Goal: Check status: Check status

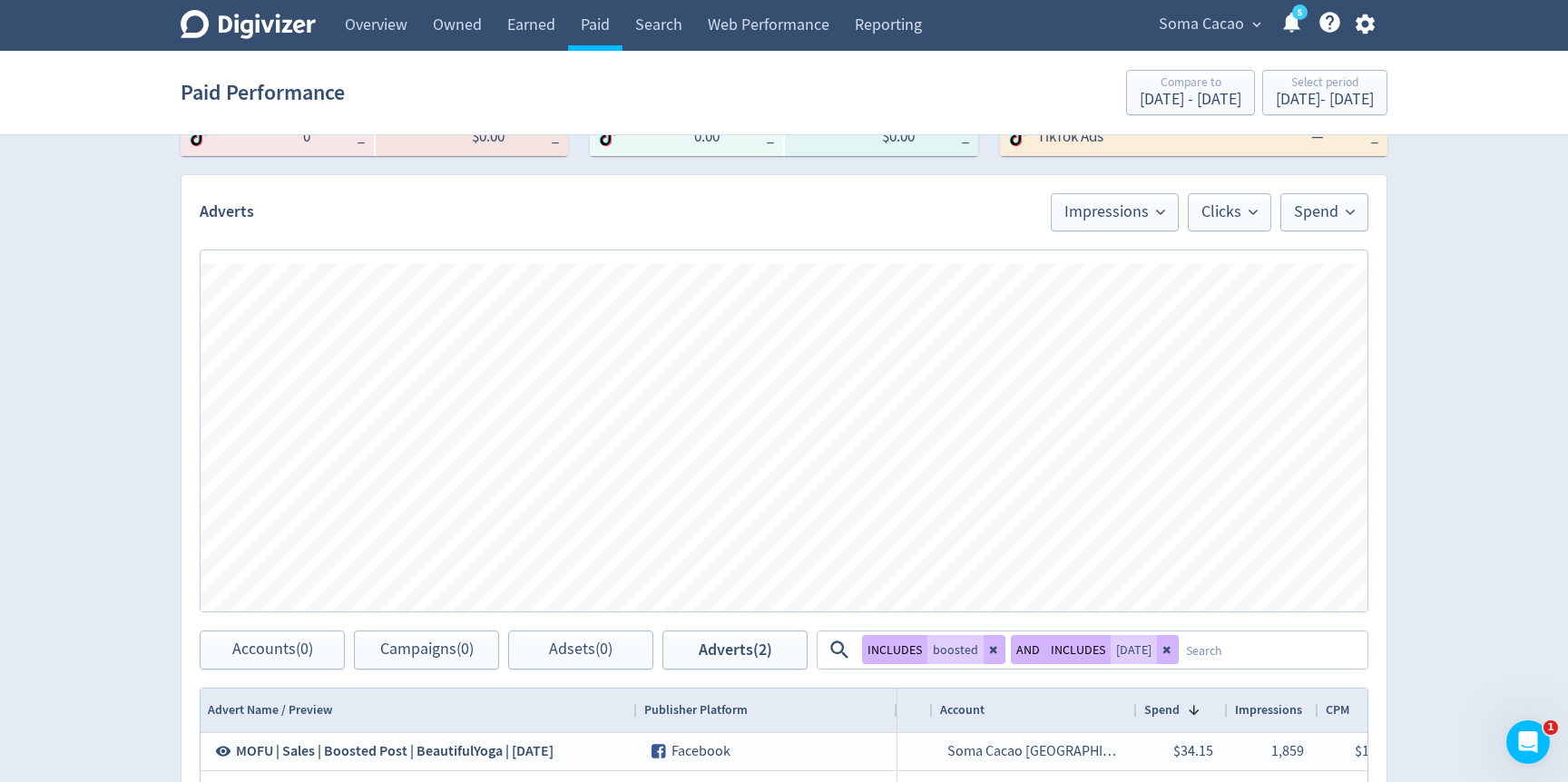
scroll to position [446, 0]
click at [1310, 228] on button "Spend" at bounding box center [1324, 214] width 88 height 38
click at [1274, 317] on li "Conversions" at bounding box center [1280, 317] width 175 height 42
click at [1178, 219] on span "Clicks" at bounding box center [1189, 213] width 56 height 16
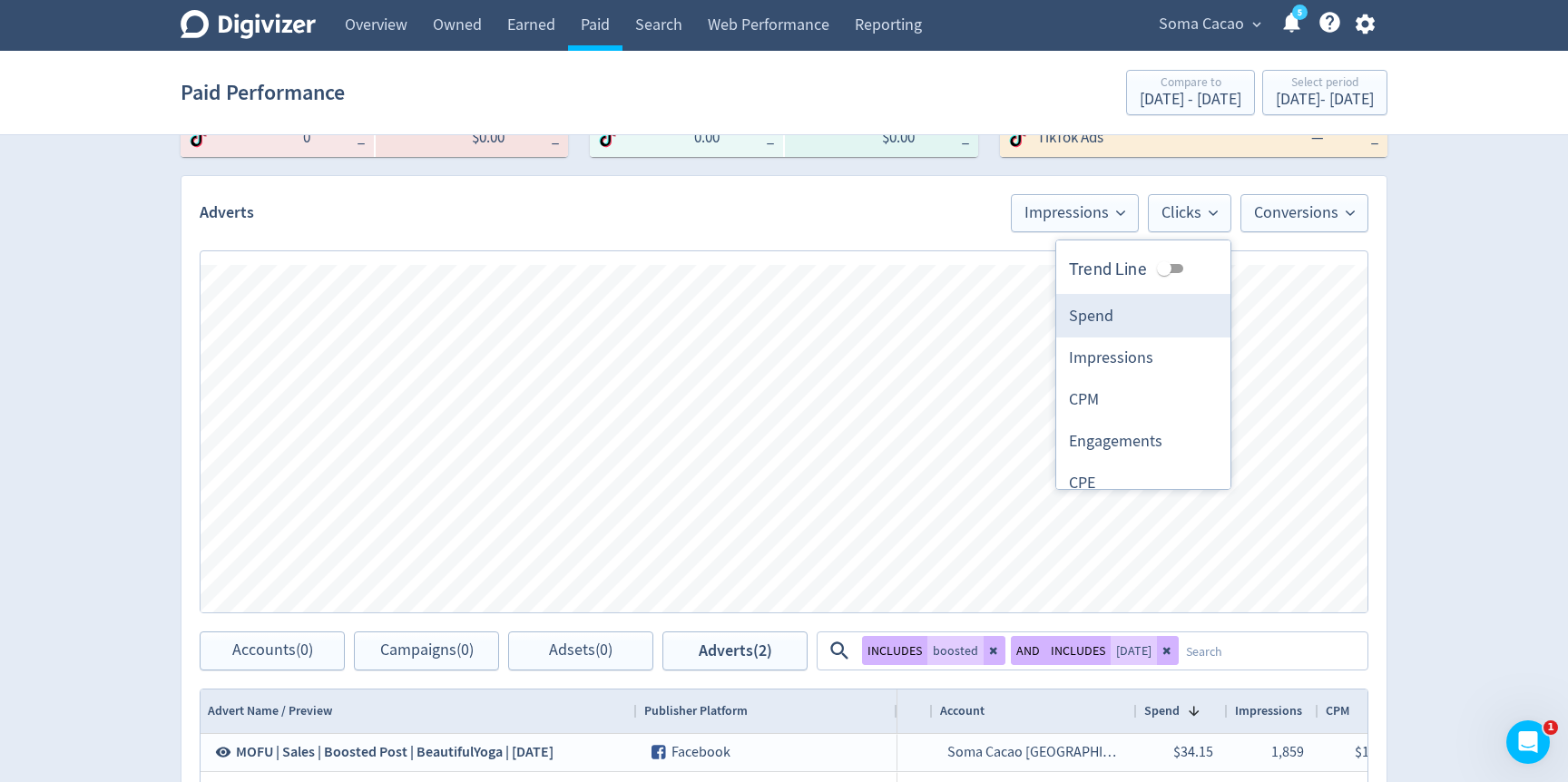
click at [1130, 325] on li "Spend" at bounding box center [1143, 317] width 175 height 42
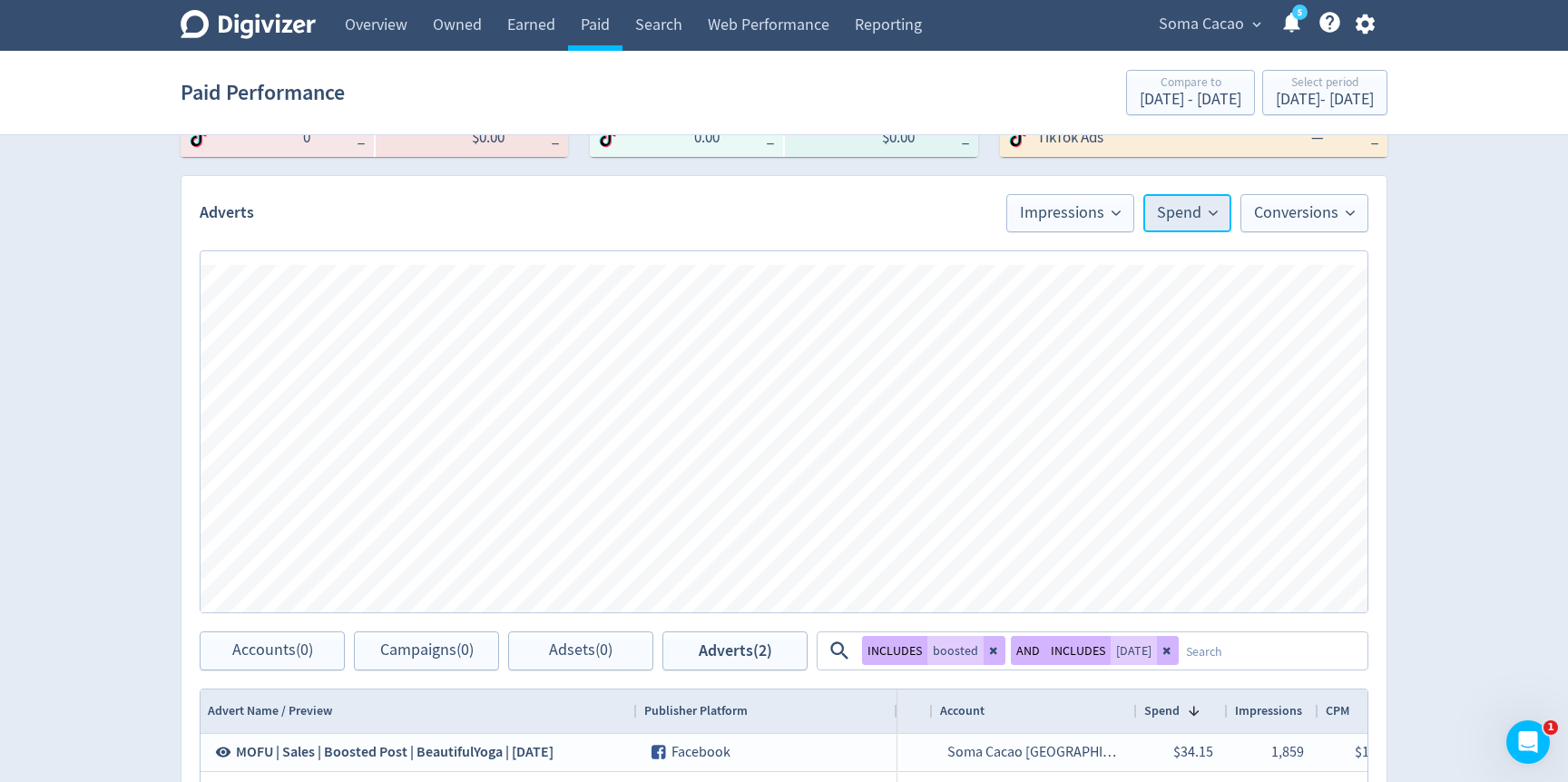
click at [1184, 196] on button "Spend" at bounding box center [1187, 214] width 88 height 38
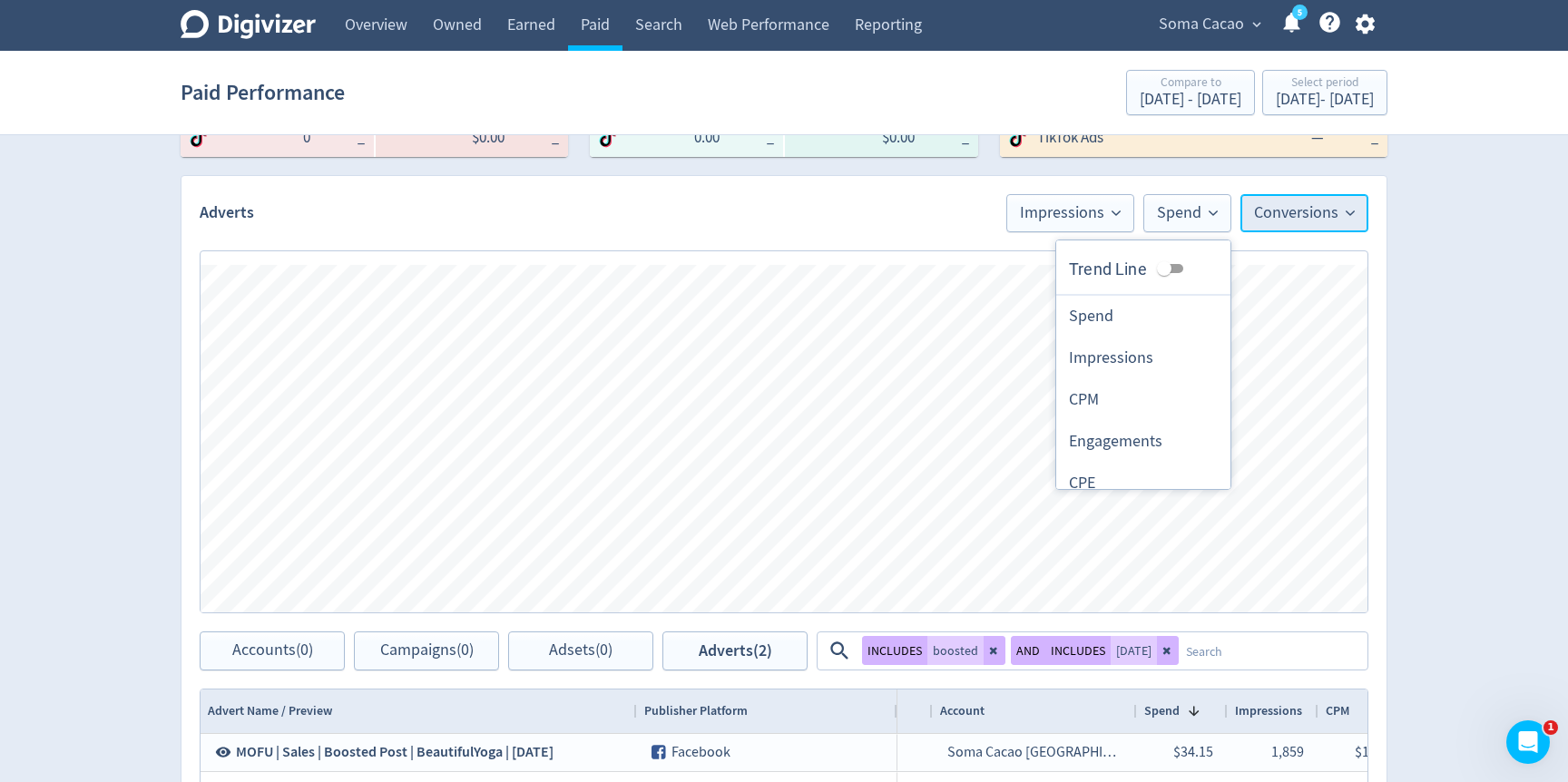
click at [1283, 210] on span "Conversions" at bounding box center [1305, 213] width 101 height 16
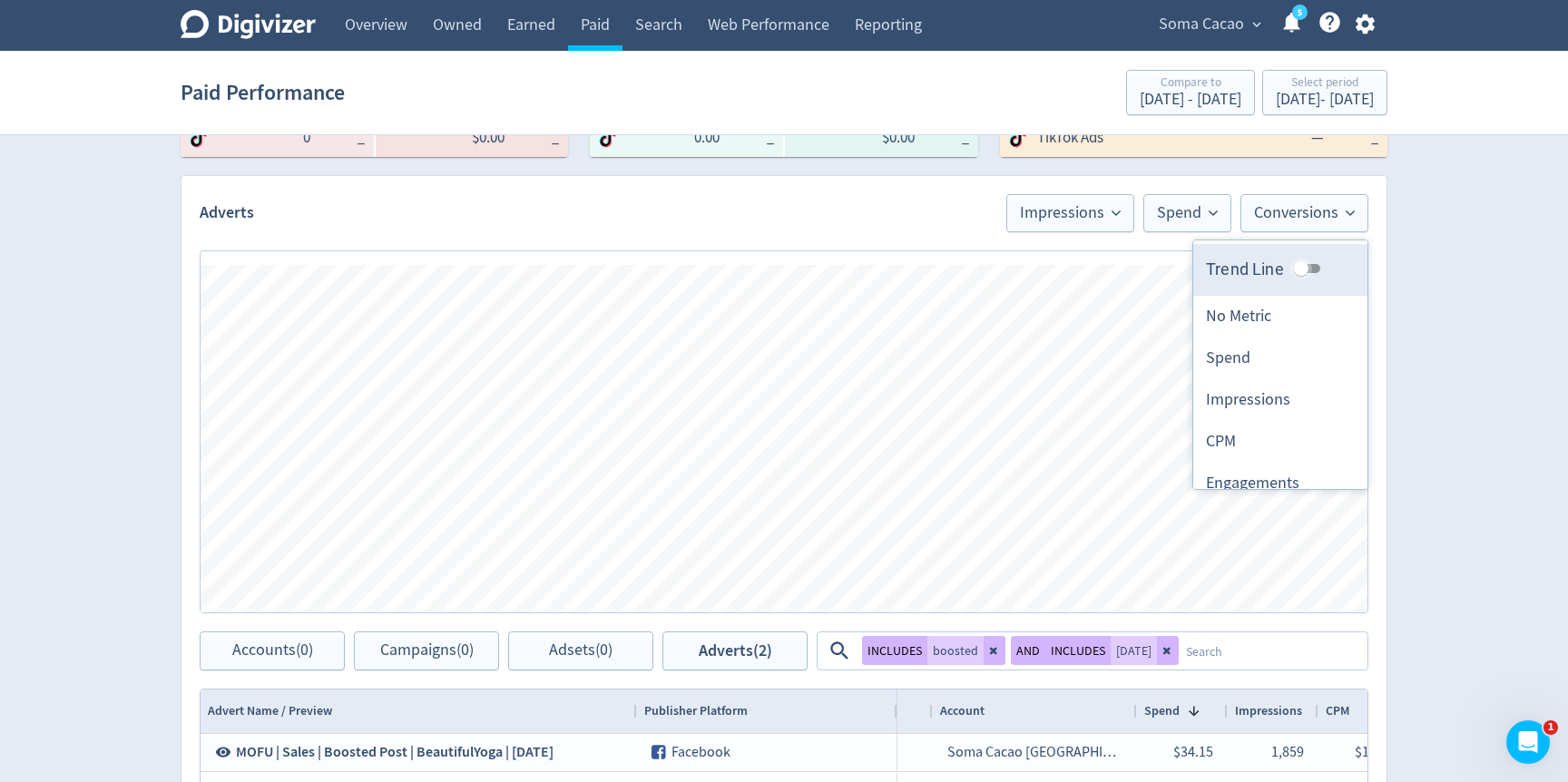
click at [1300, 263] on input "Trend Line" at bounding box center [1301, 268] width 66 height 22
click at [1300, 267] on input "Trend Line" at bounding box center [1315, 268] width 66 height 22
checkbox input "false"
click at [1462, 529] on div "Digivizer Logo [PERSON_NAME] Logo Overview Owned Earned Paid Search Web Perform…" at bounding box center [784, 413] width 1568 height 1719
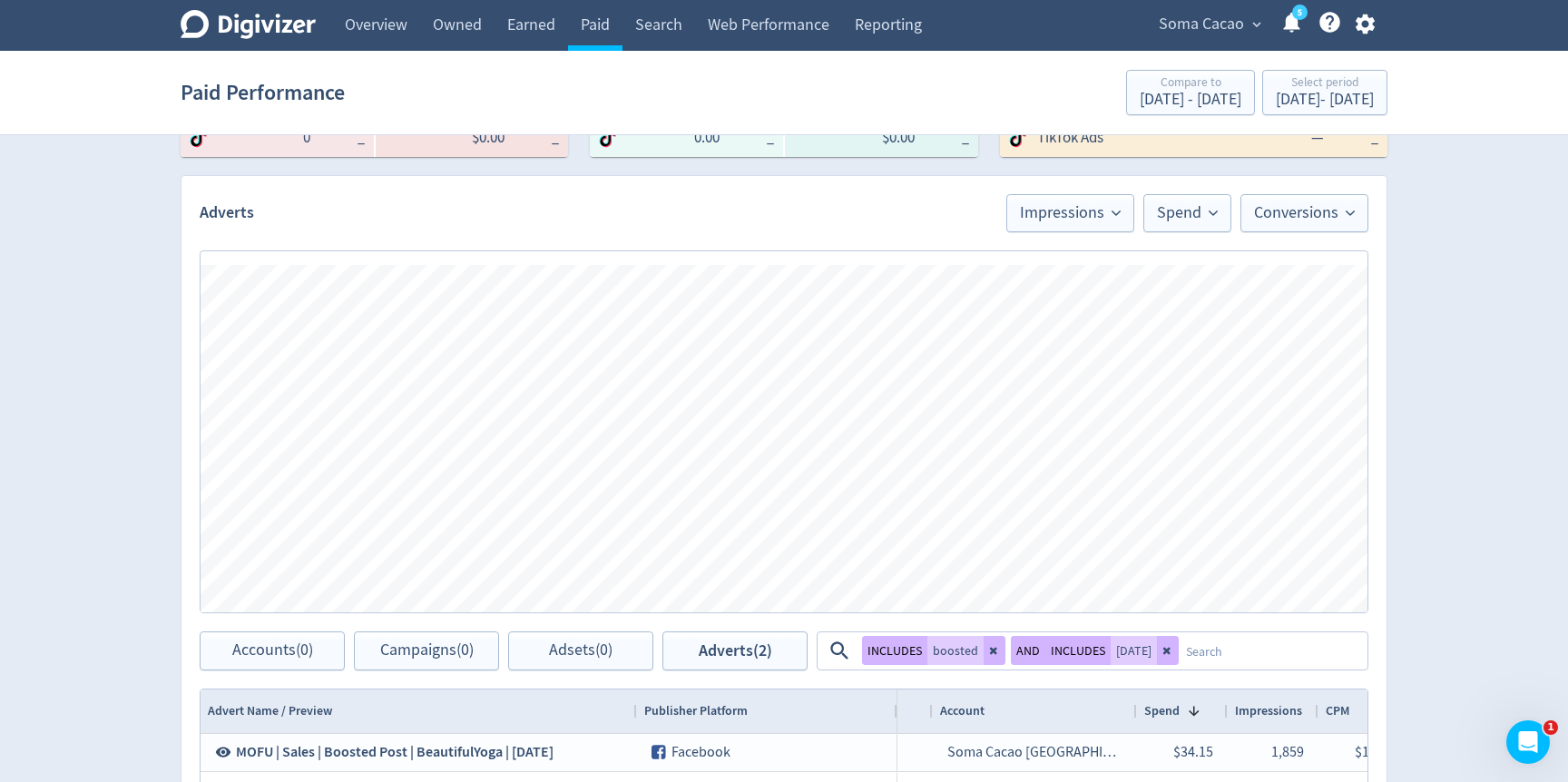
scroll to position [219, 0]
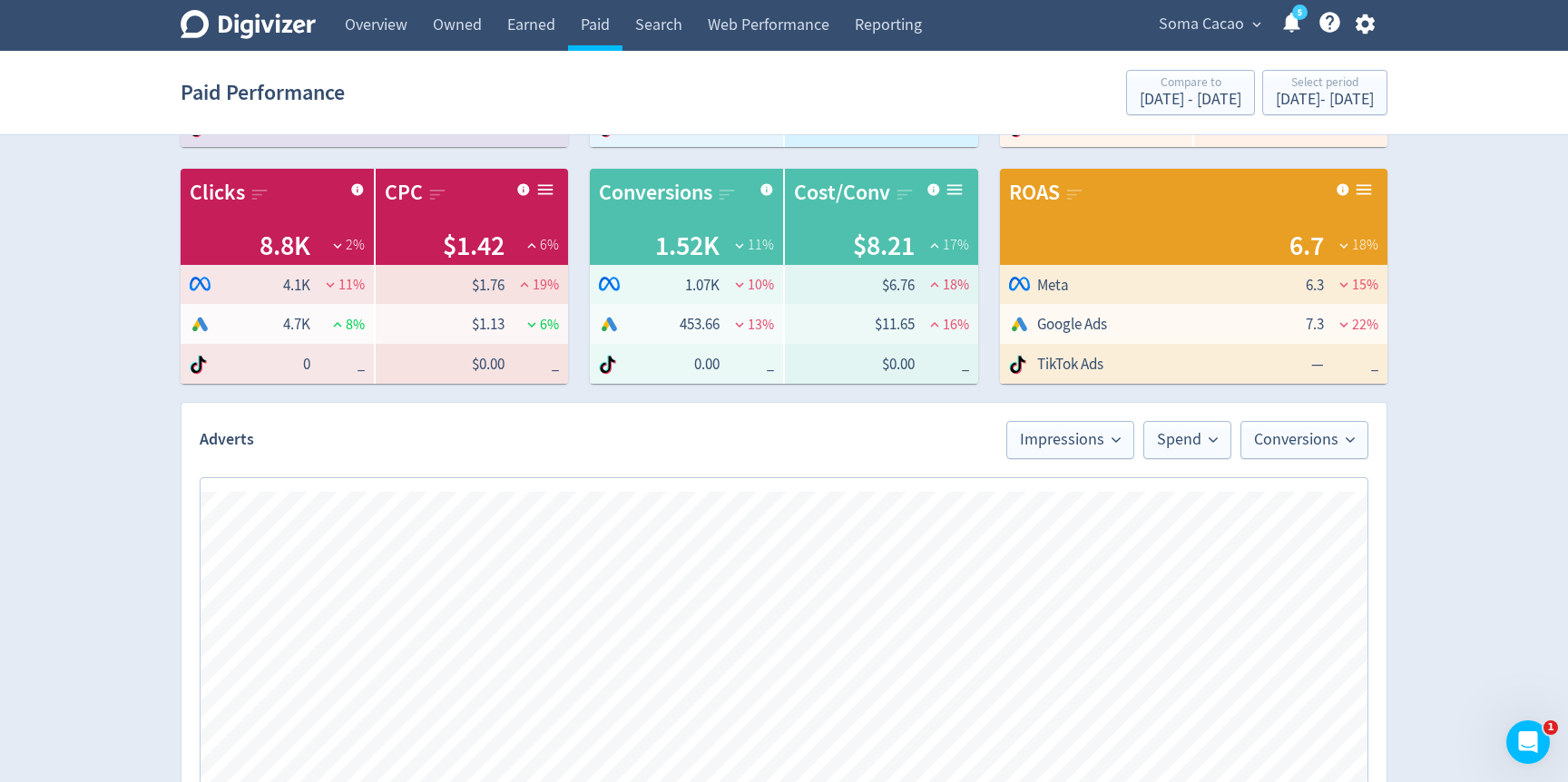
click at [1231, 27] on span "Soma Cacao" at bounding box center [1201, 24] width 85 height 29
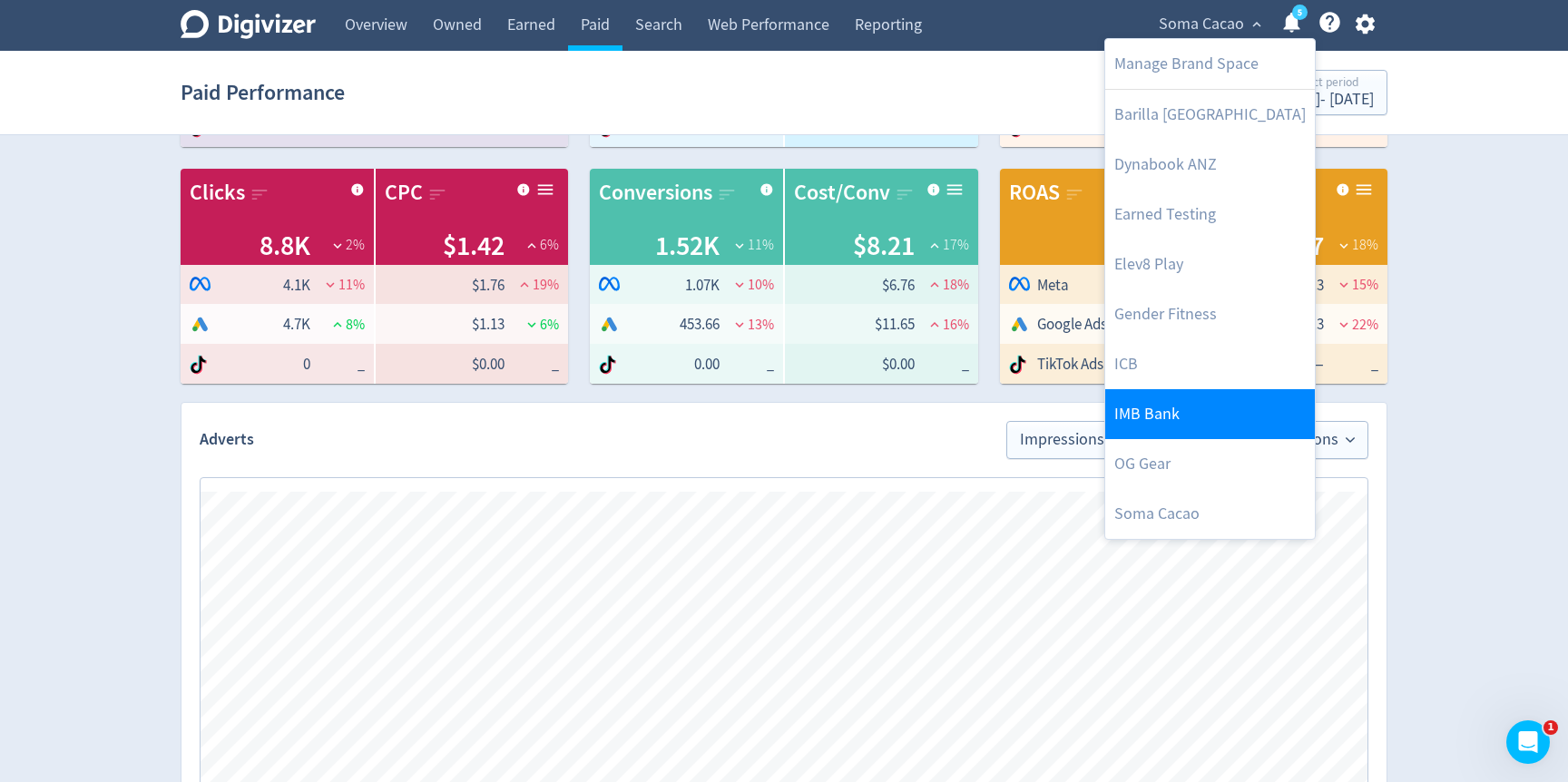
click at [1171, 417] on link "IMB Bank" at bounding box center [1210, 414] width 210 height 50
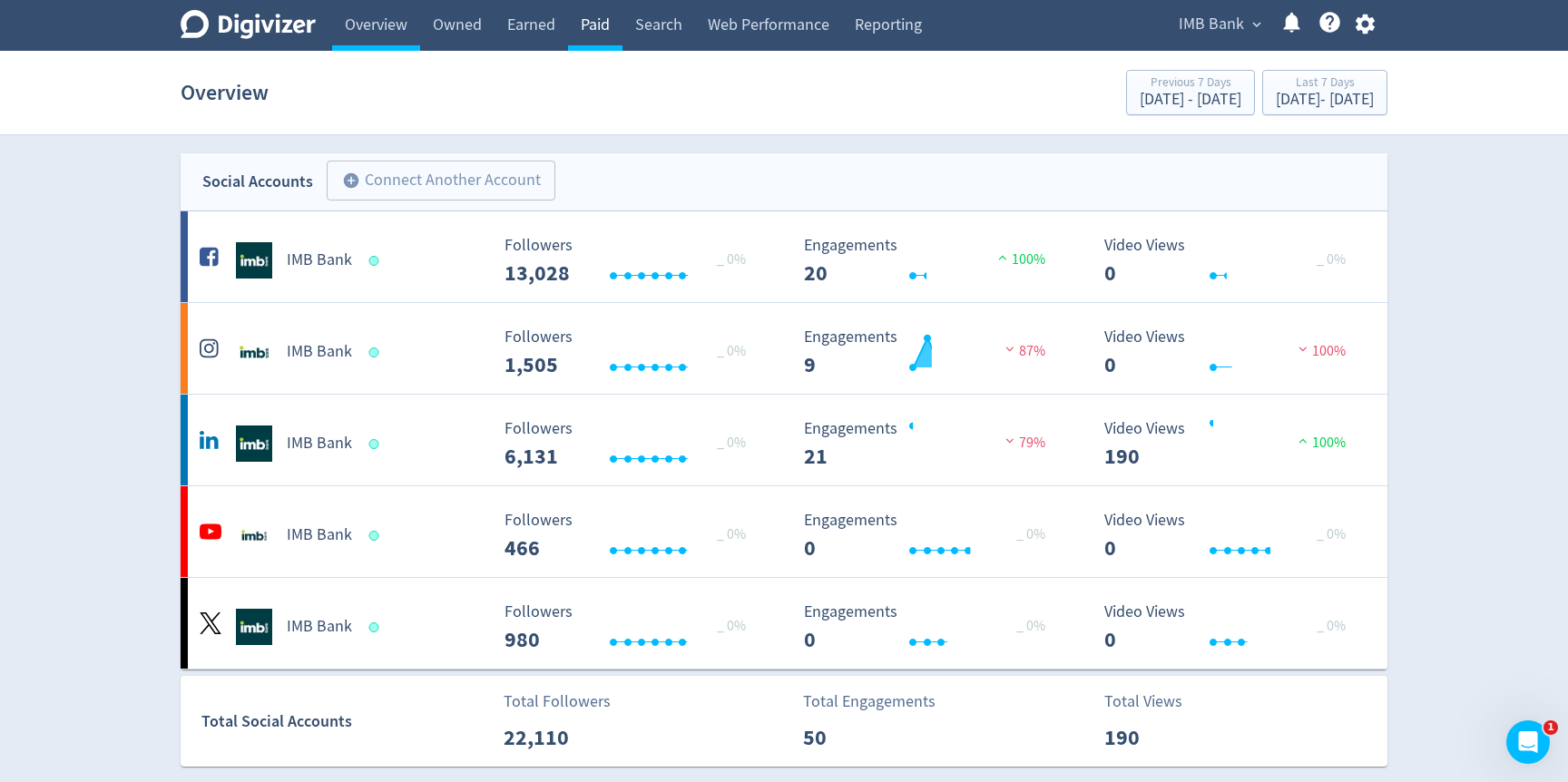
click at [605, 36] on link "Paid" at bounding box center [595, 25] width 54 height 51
